Goal: Information Seeking & Learning: Find specific page/section

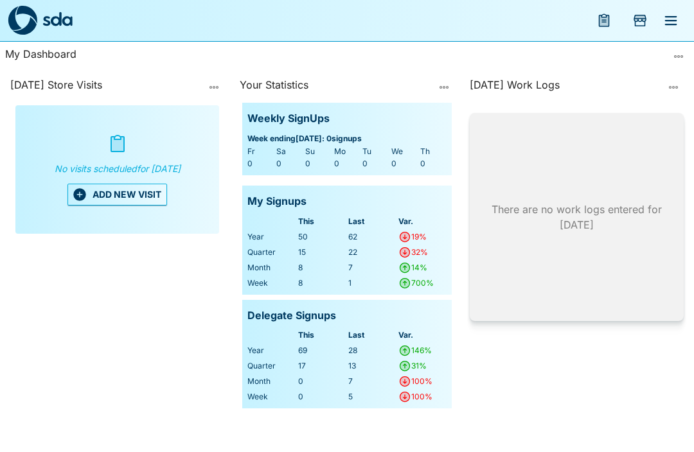
click at [670, 19] on icon "menu" at bounding box center [670, 20] width 15 height 15
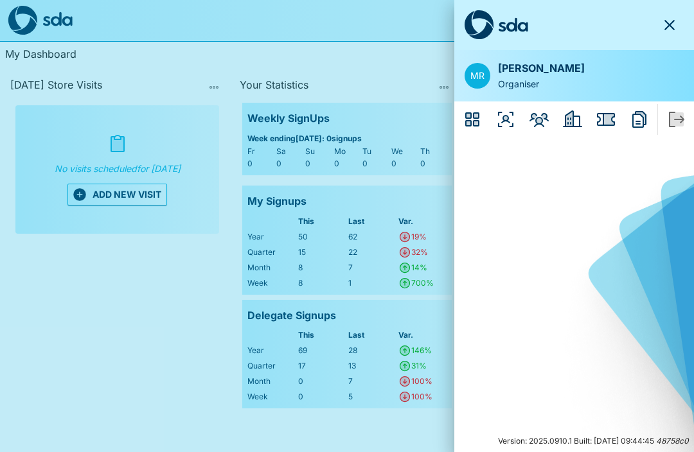
click at [607, 119] on icon "Issues" at bounding box center [608, 120] width 11 height 12
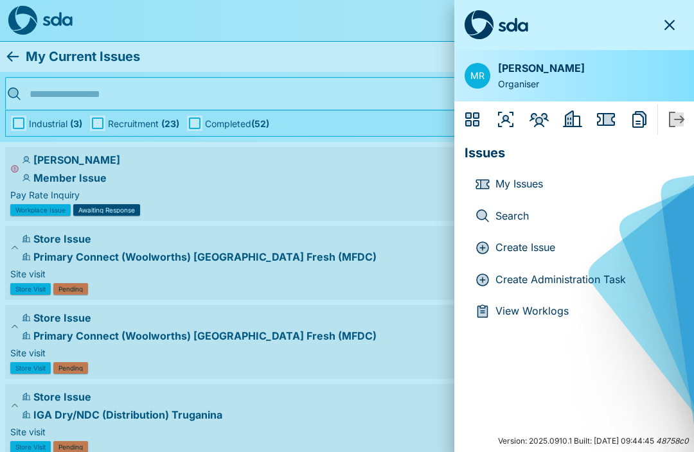
click at [406, 304] on div at bounding box center [347, 226] width 694 height 452
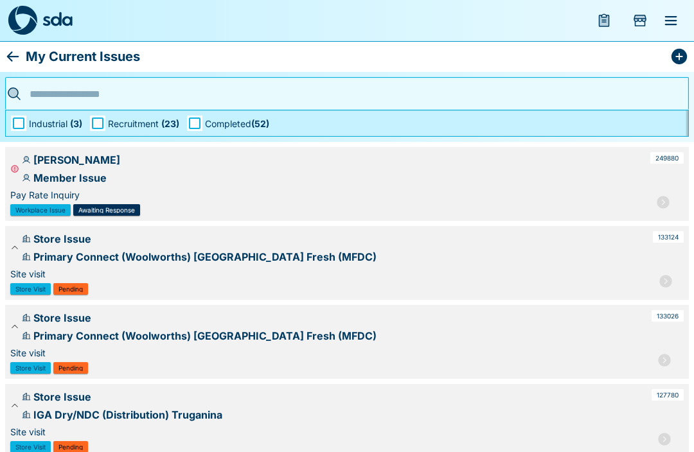
click at [148, 119] on span "Recruitment ( 23 )" at bounding box center [143, 123] width 71 height 13
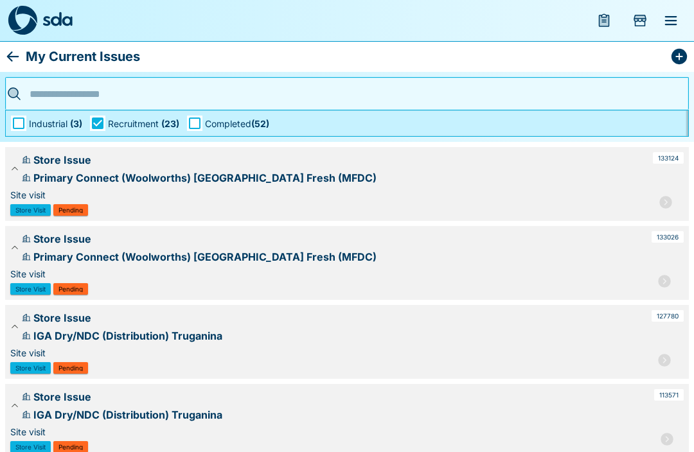
click at [148, 125] on span "Recruitment ( 23 )" at bounding box center [143, 123] width 71 height 13
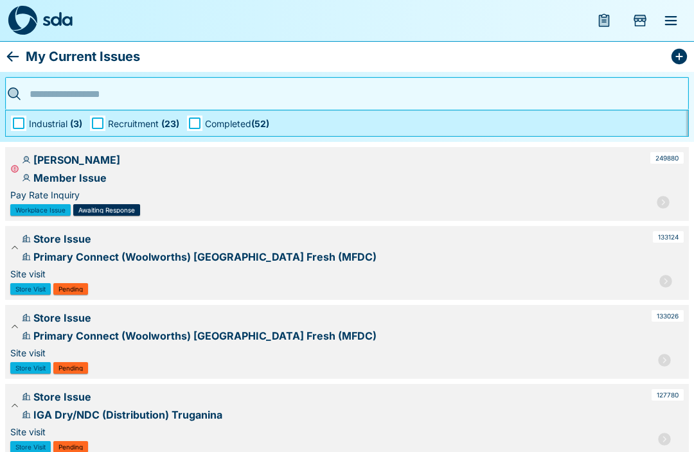
click at [669, 20] on icon "menu" at bounding box center [671, 20] width 12 height 9
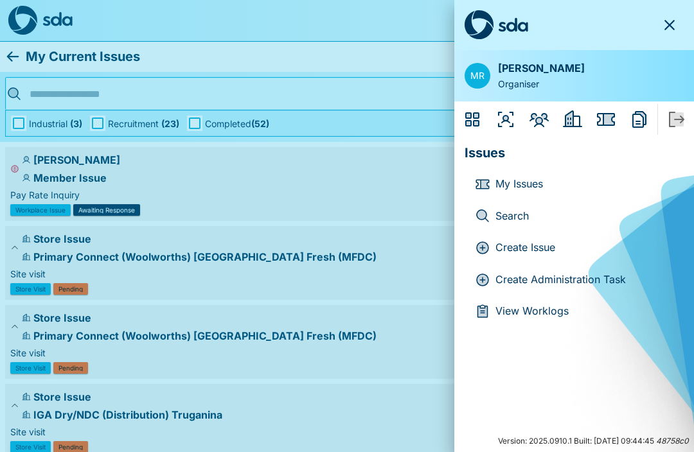
click at [522, 218] on p "Search" at bounding box center [584, 216] width 178 height 17
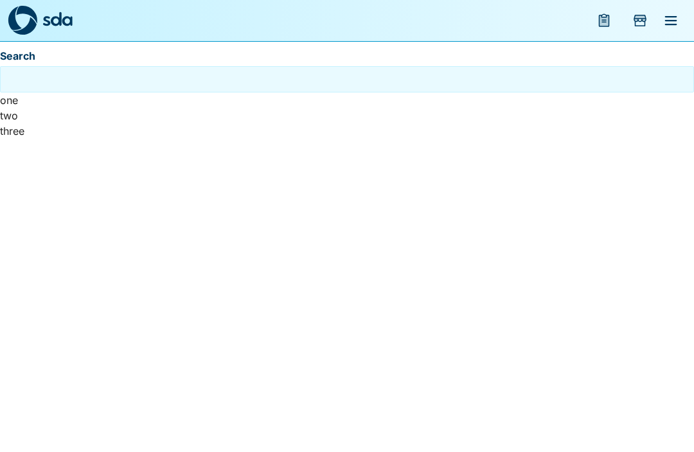
click at [437, 72] on input "Search" at bounding box center [346, 79] width 687 height 20
type input "***"
click at [676, 10] on button "menu" at bounding box center [670, 20] width 31 height 31
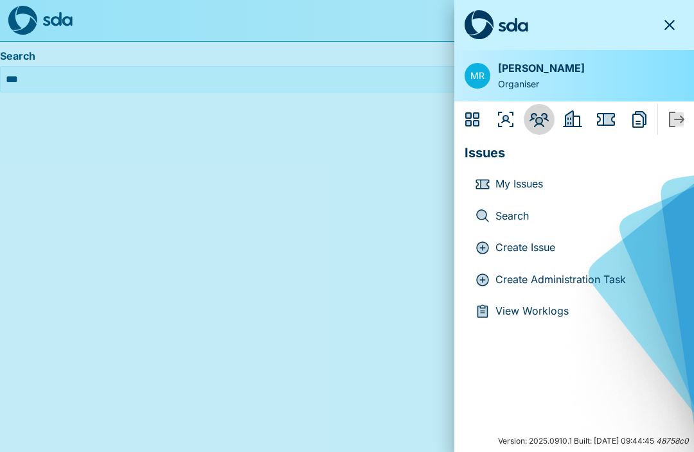
click at [542, 114] on icon "Members" at bounding box center [538, 120] width 19 height 14
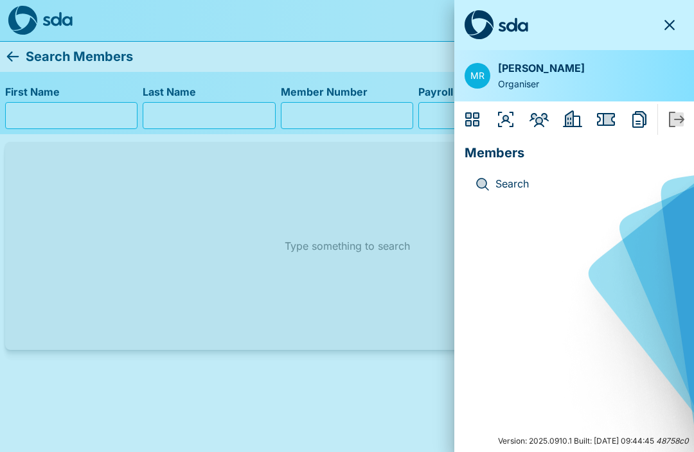
click at [573, 111] on icon "Employers" at bounding box center [572, 118] width 19 height 17
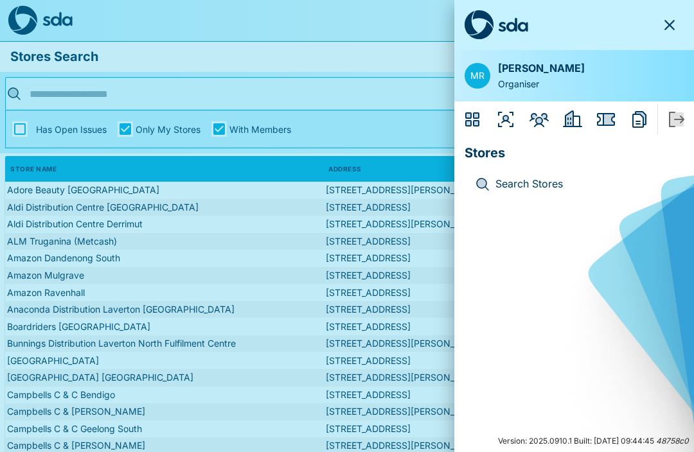
click at [372, 230] on div at bounding box center [347, 226] width 694 height 452
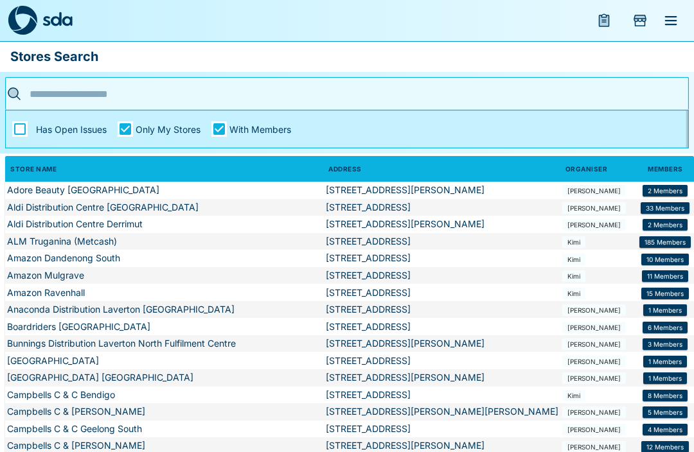
click at [110, 188] on td "Adore Beauty [GEOGRAPHIC_DATA]" at bounding box center [164, 190] width 318 height 17
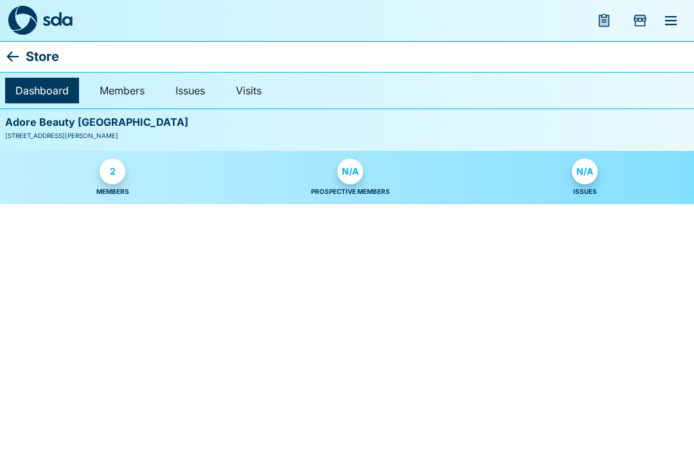
click at [124, 177] on link "2" at bounding box center [113, 173] width 26 height 28
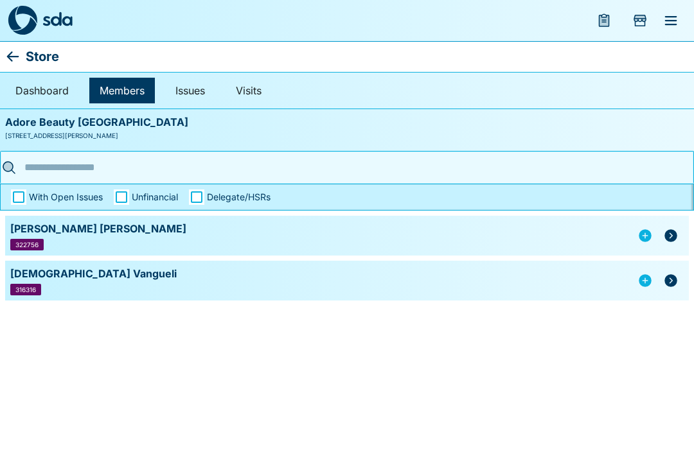
click at [34, 55] on p "Store" at bounding box center [42, 56] width 33 height 21
click at [15, 53] on icon at bounding box center [12, 56] width 15 height 15
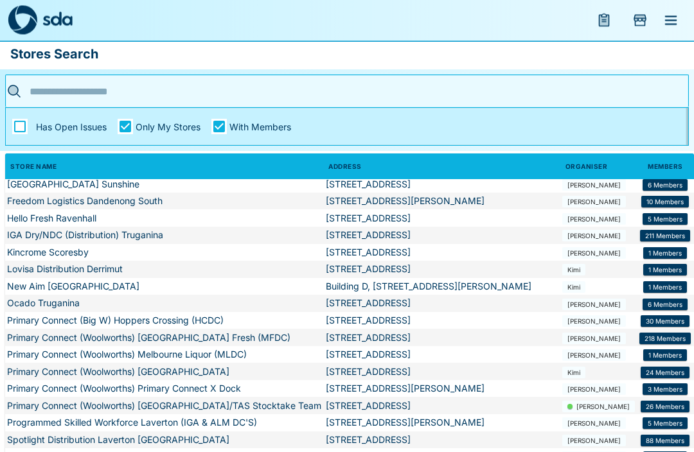
scroll to position [8, 0]
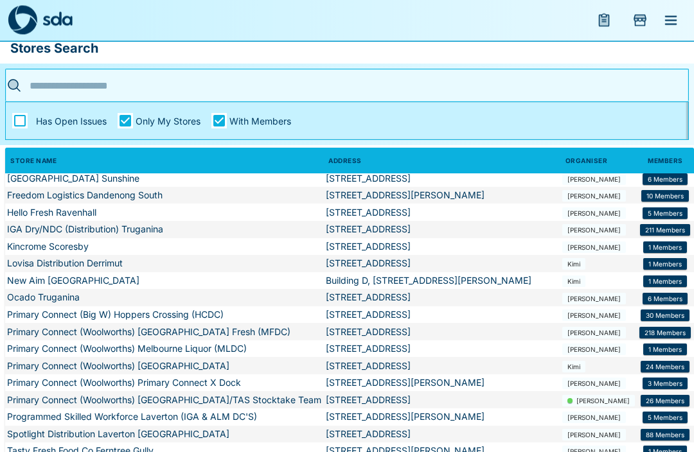
click at [89, 242] on td "Kincrome Scoresby" at bounding box center [164, 247] width 318 height 17
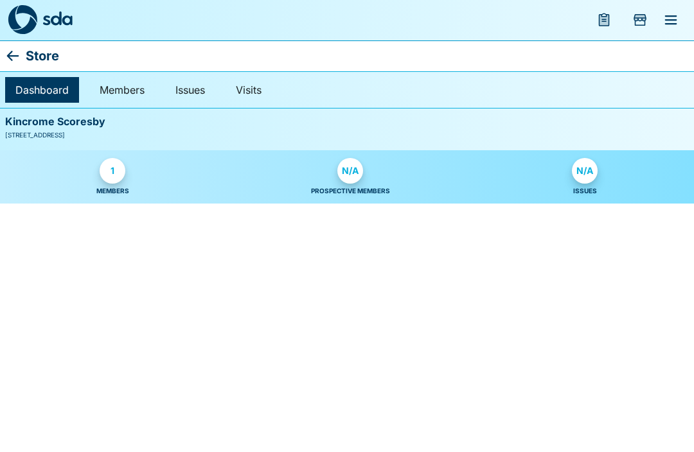
click at [4, 62] on div "Store" at bounding box center [347, 56] width 694 height 31
click at [19, 53] on icon at bounding box center [12, 56] width 15 height 15
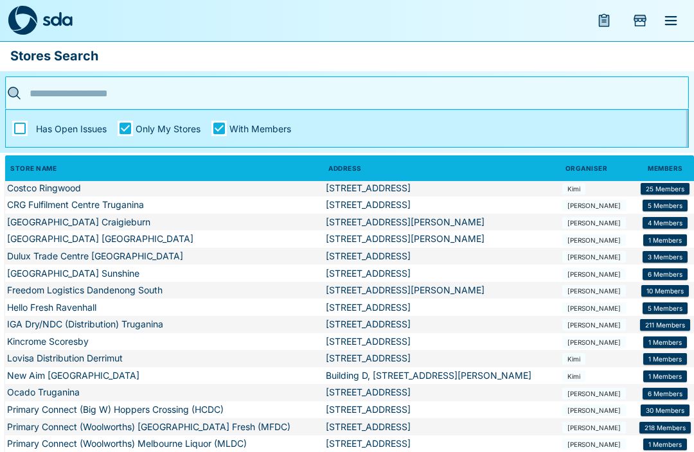
scroll to position [393, 0]
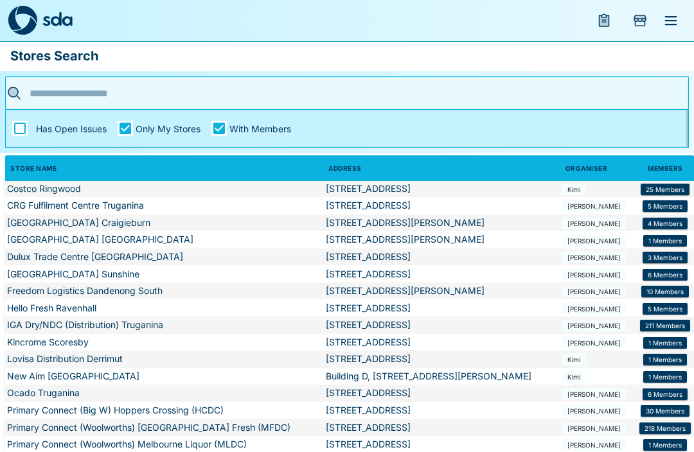
click at [135, 211] on td "CRG Fulfilment Centre Truganina" at bounding box center [164, 205] width 318 height 17
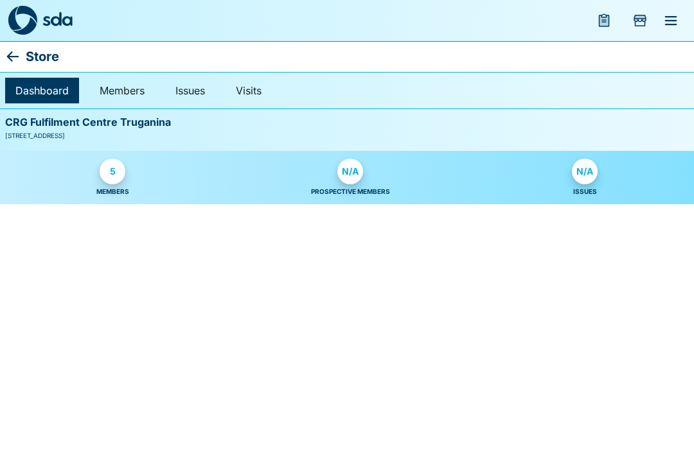
click at [121, 167] on div "5" at bounding box center [113, 172] width 26 height 26
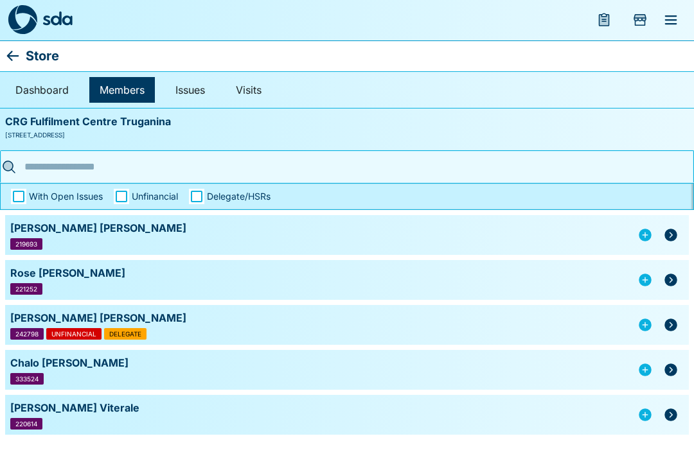
click at [670, 321] on icon "button" at bounding box center [670, 325] width 13 height 13
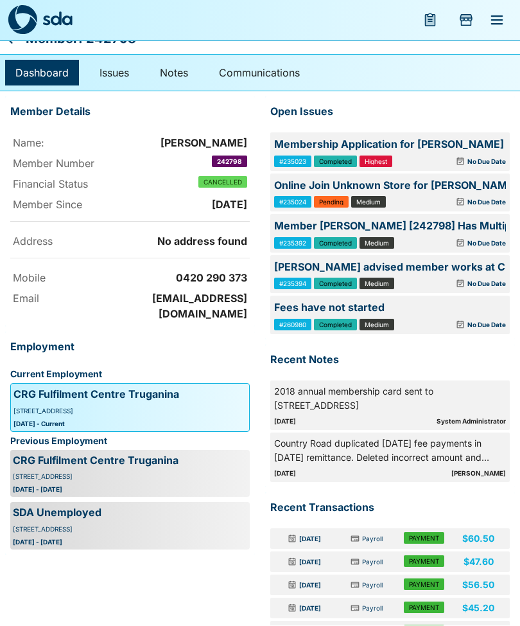
scroll to position [40, 0]
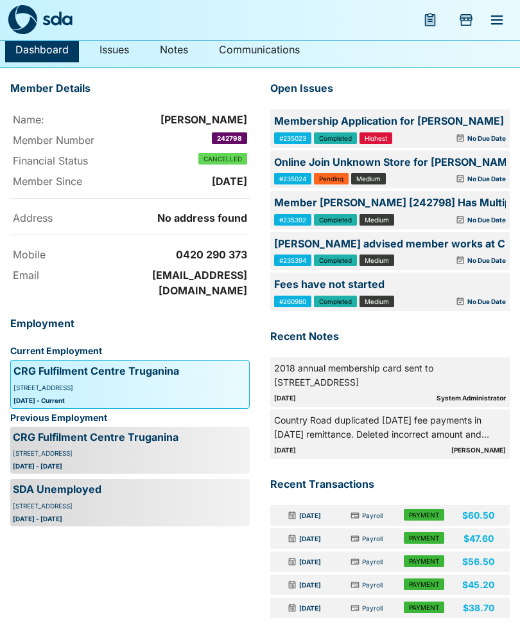
click at [505, 17] on button "menu" at bounding box center [497, 20] width 31 height 31
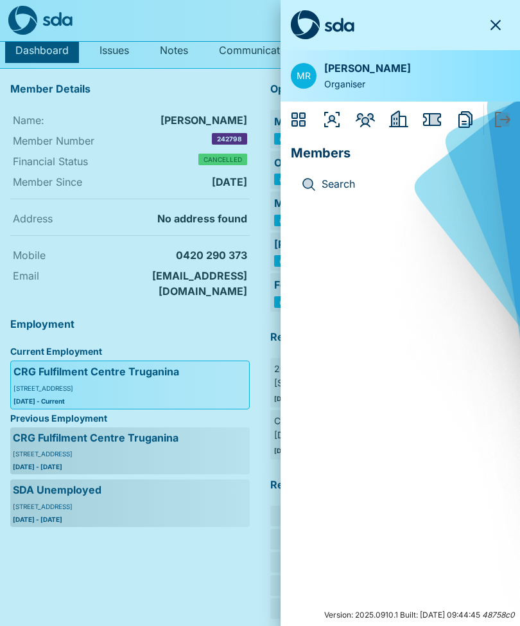
click at [252, 211] on div at bounding box center [260, 313] width 520 height 626
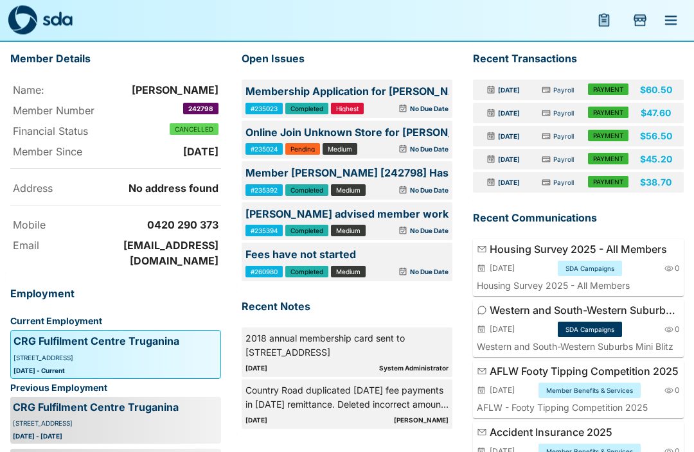
scroll to position [70, 0]
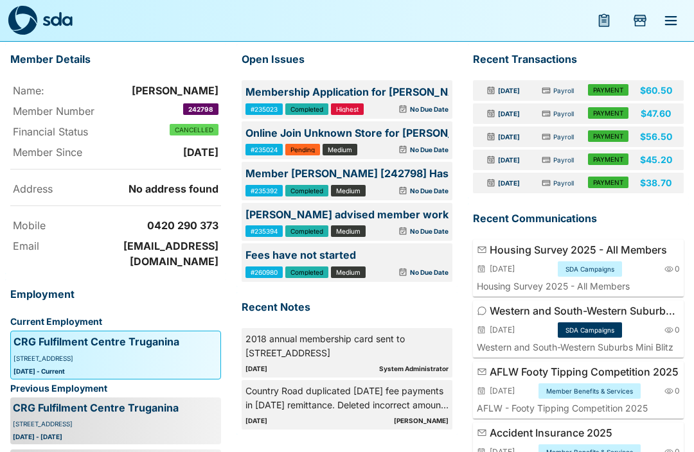
click at [674, 24] on icon "menu" at bounding box center [671, 20] width 12 height 9
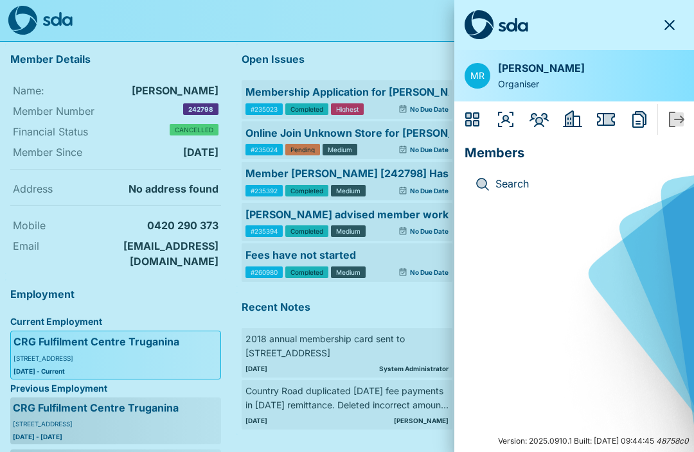
click at [401, 202] on div at bounding box center [347, 226] width 694 height 452
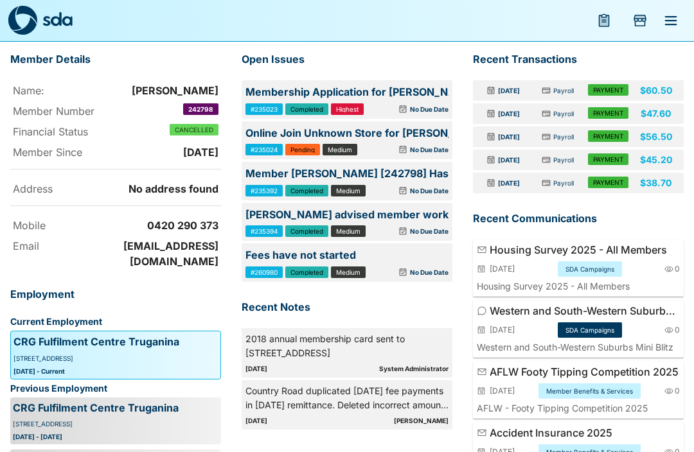
click at [613, 18] on button "menu" at bounding box center [603, 20] width 31 height 31
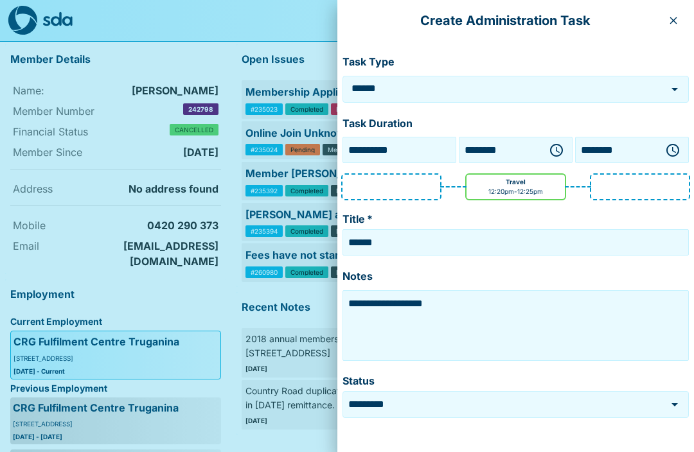
click at [313, 210] on div at bounding box center [347, 226] width 694 height 452
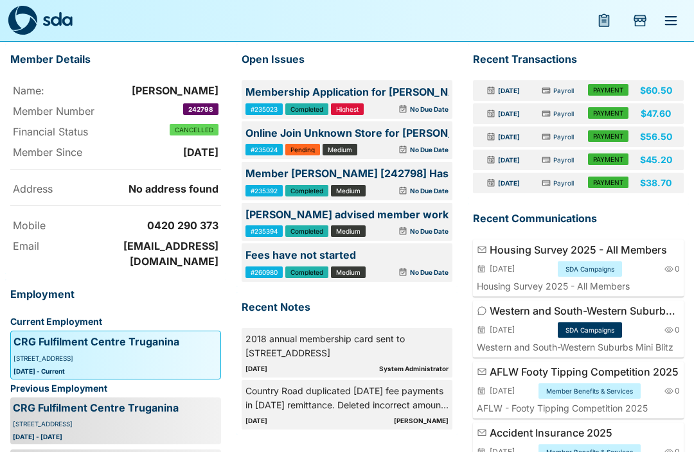
click at [648, 16] on button "Add Store Visit" at bounding box center [639, 20] width 31 height 31
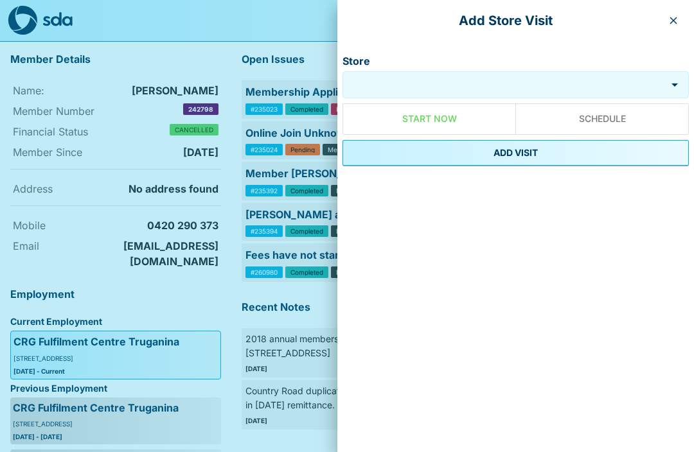
click at [265, 203] on div at bounding box center [347, 226] width 694 height 452
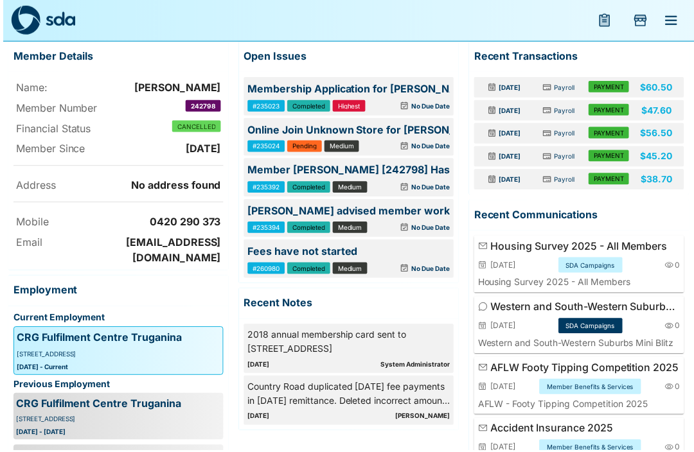
scroll to position [80, 0]
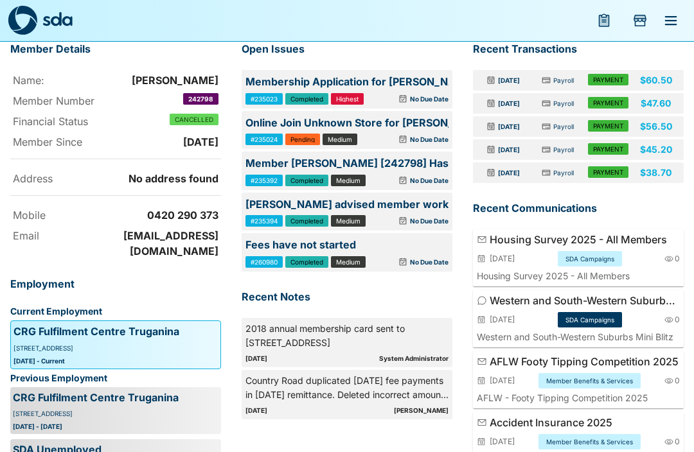
click at [369, 451] on div "Open Issues #235023 Membership Application for [PERSON_NAME] Completed Highest …" at bounding box center [341, 282] width 231 height 516
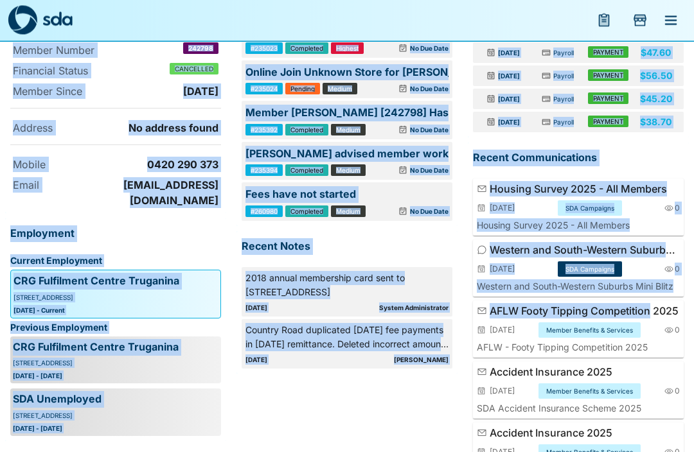
scroll to position [130, 0]
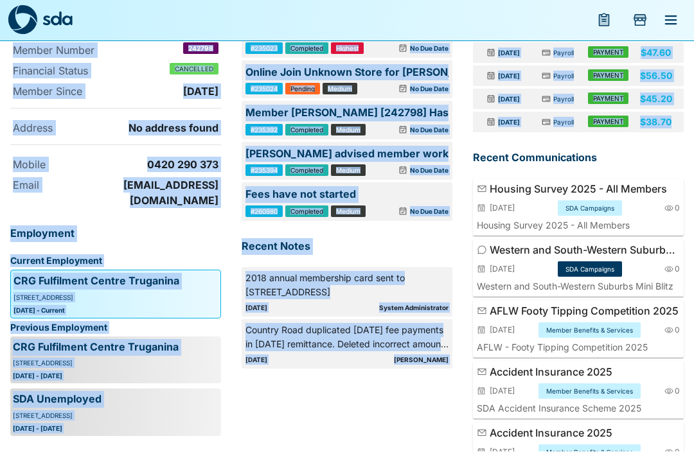
copy div "Member: 242798 Dashboard Issues Notes Transactions Communications Member Detail…"
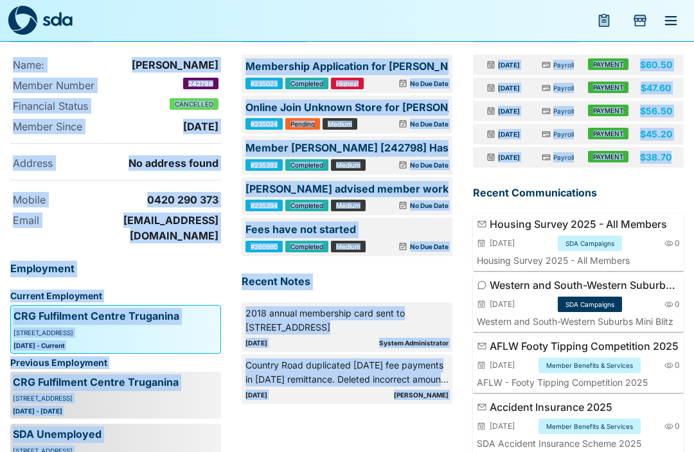
scroll to position [0, 0]
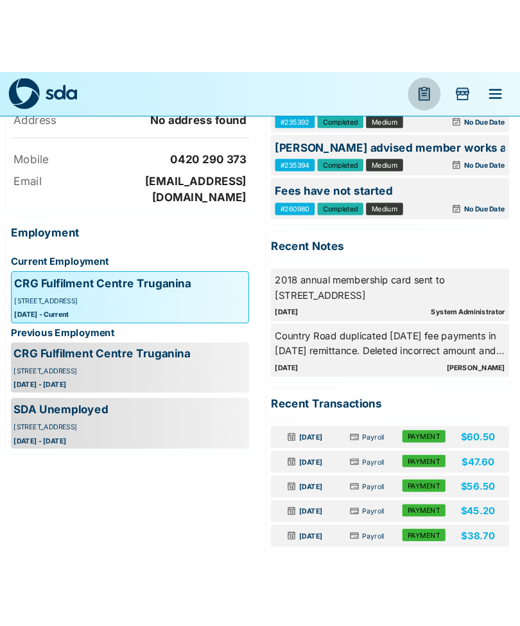
scroll to position [40, 0]
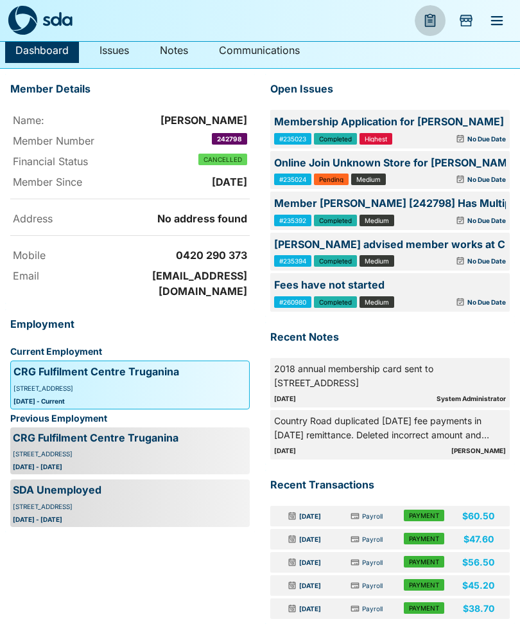
click at [474, 171] on div "#235024 Online Join Unknown Store for Catherine Davies (242798) Pending Medium …" at bounding box center [390, 170] width 240 height 39
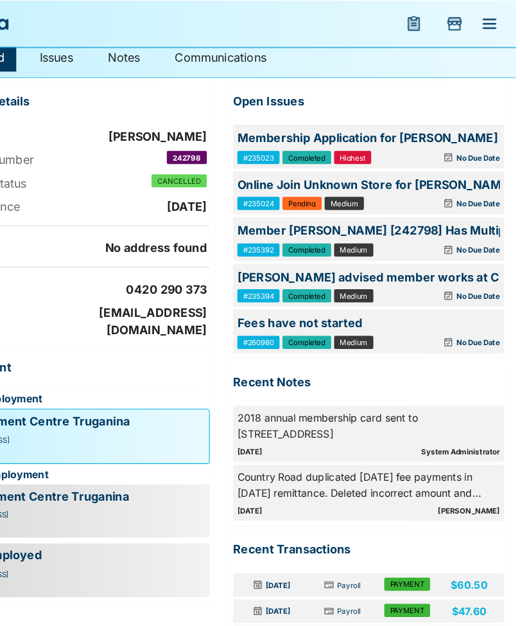
scroll to position [21, 0]
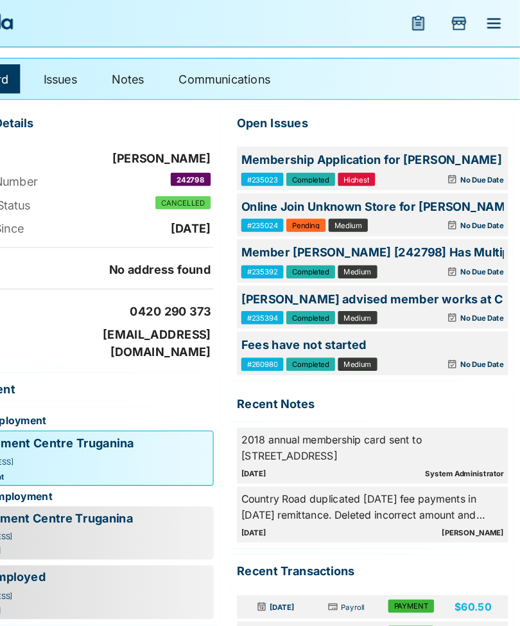
click at [489, 354] on div at bounding box center [502, 357] width 26 height 26
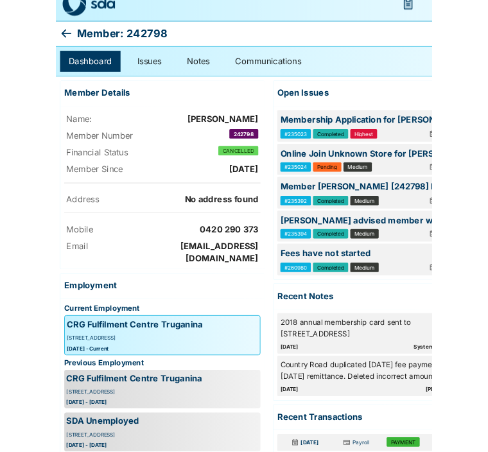
scroll to position [39, 0]
